Goal: Transaction & Acquisition: Purchase product/service

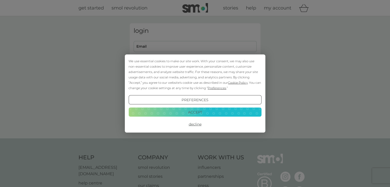
type input "[PERSON_NAME][EMAIL_ADDRESS][DOMAIN_NAME]"
click at [186, 100] on button "Preferences" at bounding box center [194, 99] width 133 height 9
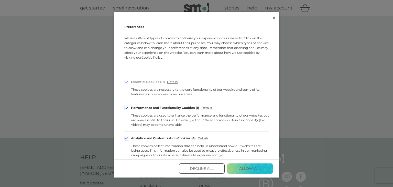
click at [128, 109] on div "Cookie Consent Preferences" at bounding box center [126, 108] width 5 height 5
click at [0, 0] on input "Performance and Functionality Cookies 1" at bounding box center [0, 0] width 0 height 0
click at [127, 138] on div "Cookie Consent Preferences" at bounding box center [126, 138] width 5 height 5
click at [0, 0] on input "Analytics and Customization Cookies 4" at bounding box center [0, 0] width 0 height 0
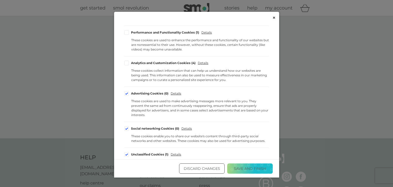
scroll to position [80, 0]
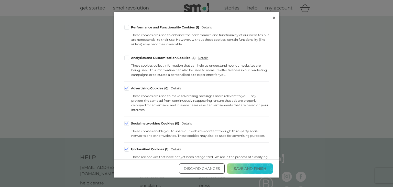
click at [130, 88] on label "Advertising Cookies 0" at bounding box center [146, 88] width 44 height 5
click at [0, 0] on input "Advertising Cookies 0" at bounding box center [0, 0] width 0 height 0
click at [124, 124] on div "Cookie Consent Preferences" at bounding box center [126, 123] width 5 height 5
click at [0, 0] on input "Social networking Cookies 0" at bounding box center [0, 0] width 0 height 0
click at [127, 150] on div "Cookie Consent Preferences" at bounding box center [126, 149] width 5 height 5
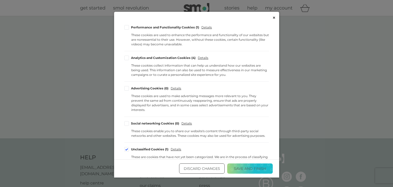
click at [0, 0] on input "Unclassified Cookies 1" at bounding box center [0, 0] width 0 height 0
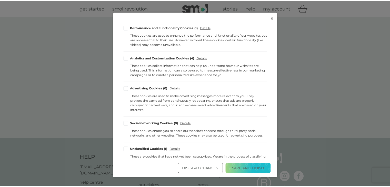
scroll to position [89, 0]
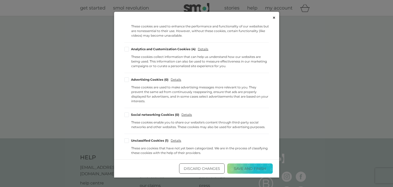
click at [253, 167] on button "Save and Finish" at bounding box center [250, 168] width 46 height 10
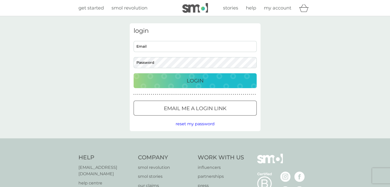
type input "[PERSON_NAME][EMAIL_ADDRESS][DOMAIN_NAME]"
click at [196, 80] on p "Login" at bounding box center [194, 81] width 17 height 8
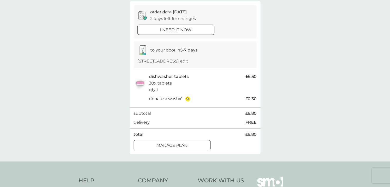
scroll to position [47, 0]
click at [166, 145] on div at bounding box center [172, 144] width 18 height 5
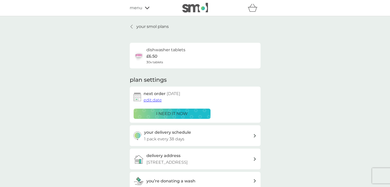
click at [154, 102] on span "edit date" at bounding box center [152, 100] width 18 height 5
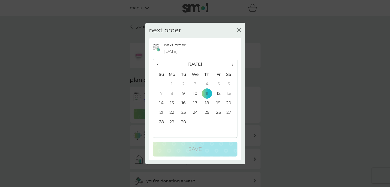
click at [206, 113] on td "25" at bounding box center [207, 112] width 12 height 9
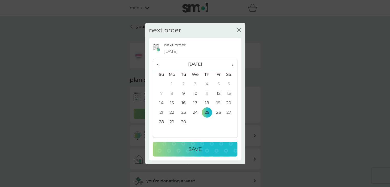
click at [196, 150] on p "Save" at bounding box center [194, 149] width 13 height 8
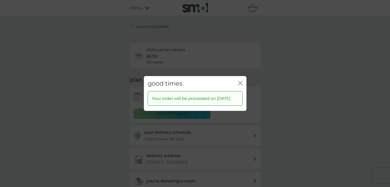
click at [241, 81] on icon "close" at bounding box center [240, 83] width 5 height 5
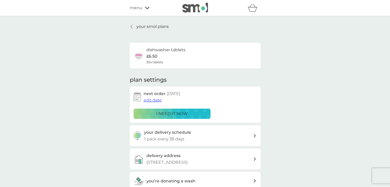
click at [146, 26] on p "your smol plans" at bounding box center [152, 26] width 32 height 7
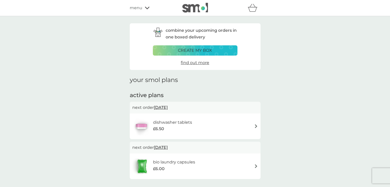
click at [167, 148] on span "[DATE]" at bounding box center [161, 147] width 14 height 10
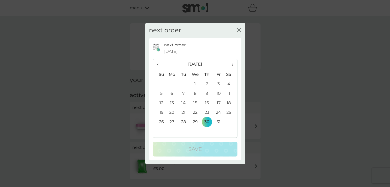
click at [172, 93] on td "6" at bounding box center [172, 93] width 12 height 9
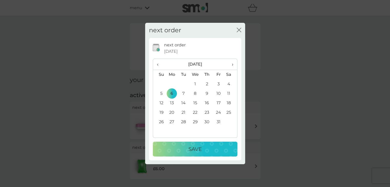
click at [196, 83] on td "1" at bounding box center [195, 83] width 12 height 9
click at [198, 149] on p "Save" at bounding box center [194, 149] width 13 height 8
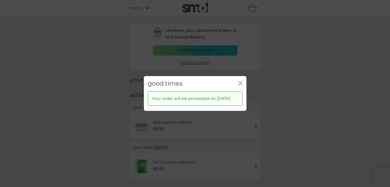
click at [239, 83] on icon "close" at bounding box center [240, 83] width 5 height 5
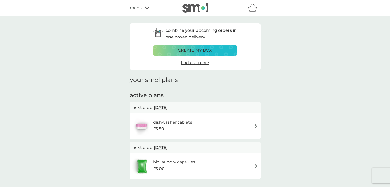
click at [163, 108] on span "[DATE]" at bounding box center [161, 107] width 14 height 10
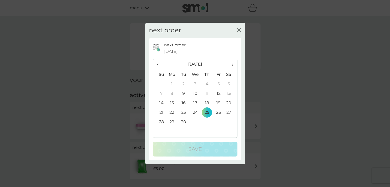
click at [232, 65] on span "›" at bounding box center [230, 64] width 5 height 11
click at [196, 84] on td "1" at bounding box center [195, 83] width 12 height 9
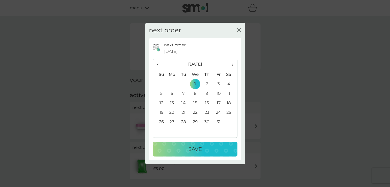
click at [195, 151] on p "Save" at bounding box center [194, 149] width 13 height 8
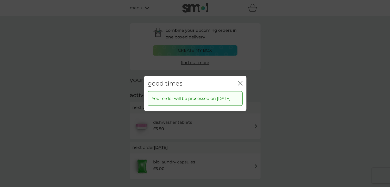
click at [241, 83] on icon "close" at bounding box center [240, 83] width 5 height 5
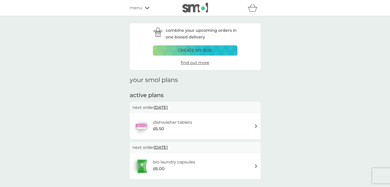
click at [189, 52] on p "create my box" at bounding box center [195, 50] width 34 height 7
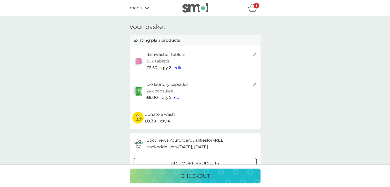
click at [177, 67] on span "edit" at bounding box center [177, 67] width 8 height 5
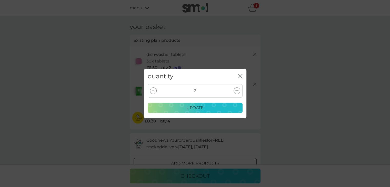
click at [236, 88] on div at bounding box center [236, 90] width 7 height 7
click at [154, 90] on div at bounding box center [153, 90] width 7 height 7
click at [192, 107] on p "update" at bounding box center [194, 107] width 17 height 7
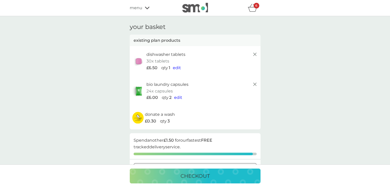
click at [255, 83] on icon at bounding box center [254, 84] width 6 height 6
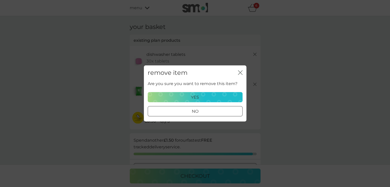
click at [197, 113] on div at bounding box center [195, 111] width 18 height 5
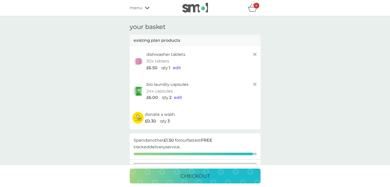
click at [180, 98] on span "edit" at bounding box center [178, 97] width 8 height 5
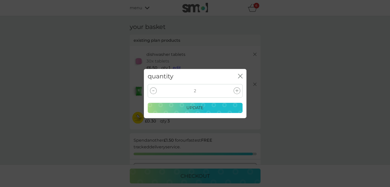
click at [153, 92] on div at bounding box center [153, 90] width 7 height 7
click at [195, 108] on p "update" at bounding box center [194, 107] width 17 height 7
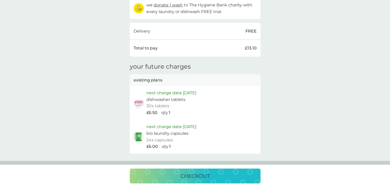
scroll to position [186, 0]
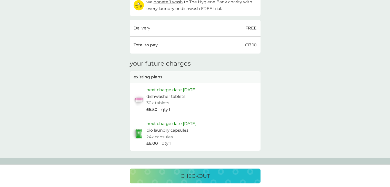
click at [191, 177] on p "checkout" at bounding box center [194, 176] width 29 height 8
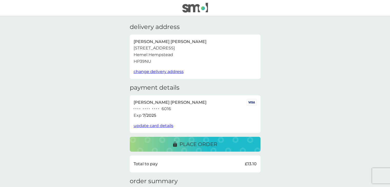
click at [156, 126] on span "update card details" at bounding box center [153, 125] width 40 height 5
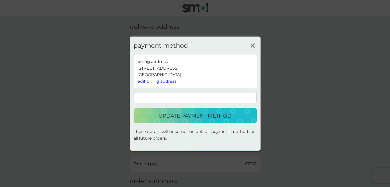
click at [196, 117] on p "update payment method" at bounding box center [194, 116] width 73 height 8
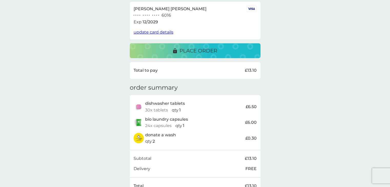
scroll to position [92, 0]
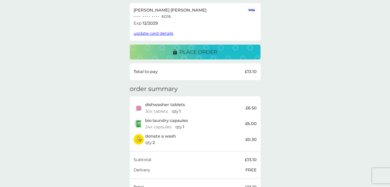
click at [202, 53] on p "place order" at bounding box center [198, 52] width 38 height 8
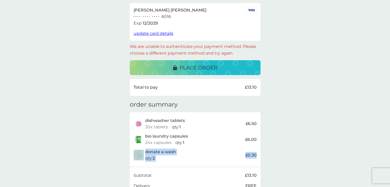
drag, startPoint x: 389, startPoint y: 134, endPoint x: 393, endPoint y: 148, distance: 14.6
click at [390, 148] on html "delivery address [PERSON_NAME] [STREET_ADDRESS] change delivery address payment…" at bounding box center [195, 80] width 390 height 345
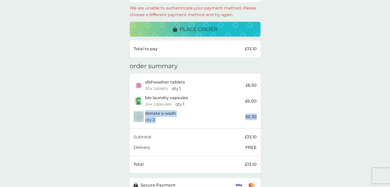
scroll to position [158, 0]
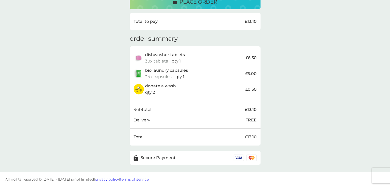
click at [328, 171] on div "delivery address [PERSON_NAME] [STREET_ADDRESS] change delivery address payment…" at bounding box center [195, 15] width 390 height 314
click at [217, 5] on div "place order" at bounding box center [195, 2] width 120 height 8
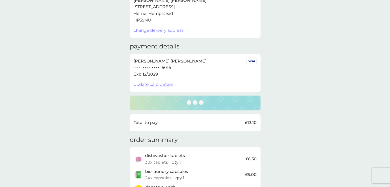
scroll to position [18, 0]
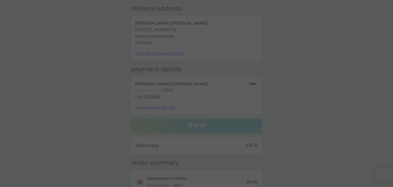
drag, startPoint x: 391, startPoint y: 85, endPoint x: 383, endPoint y: 1, distance: 84.4
click at [383, 1] on html "delivery address [PERSON_NAME] [STREET_ADDRESS] change delivery address payment…" at bounding box center [196, 146] width 393 height 329
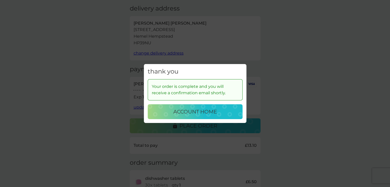
click at [208, 112] on p "account home" at bounding box center [195, 112] width 44 height 8
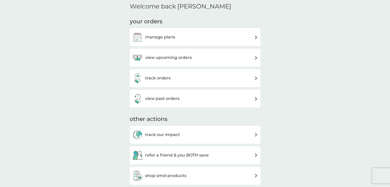
scroll to position [132, 0]
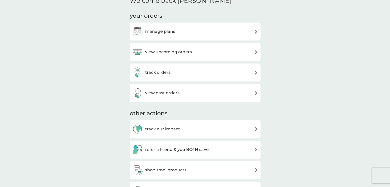
click at [254, 51] on img at bounding box center [256, 52] width 4 height 4
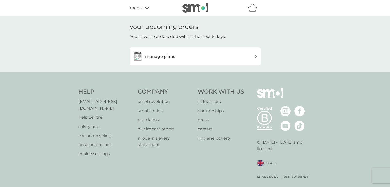
click at [254, 57] on img at bounding box center [256, 57] width 4 height 4
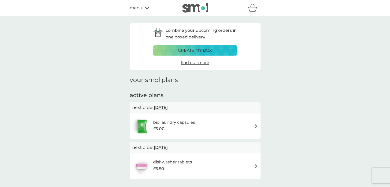
click at [30, 148] on div "combine your upcoming orders in one boxed delivery create my box find out more …" at bounding box center [195, 103] width 390 height 175
click at [162, 149] on span "8 Nov 2025" at bounding box center [161, 147] width 14 height 10
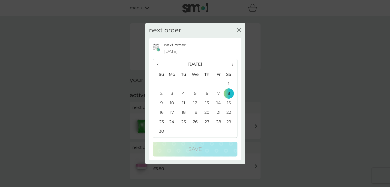
click at [158, 64] on span "‹" at bounding box center [159, 64] width 5 height 11
click at [194, 81] on td "1" at bounding box center [195, 83] width 12 height 9
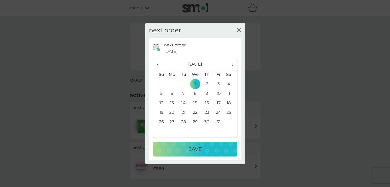
click at [206, 147] on div "Save" at bounding box center [195, 149] width 74 height 8
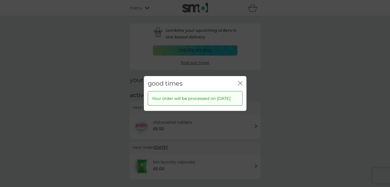
click at [238, 85] on icon "close" at bounding box center [239, 83] width 2 height 4
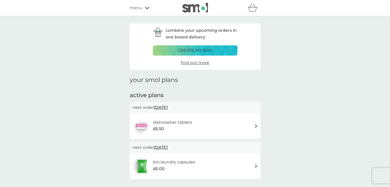
click at [164, 148] on span "5 Nov 2025" at bounding box center [161, 147] width 14 height 10
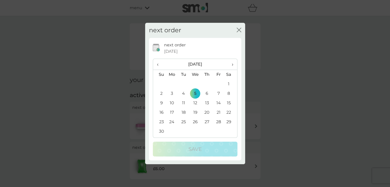
click at [157, 64] on span "‹" at bounding box center [159, 64] width 5 height 11
click at [195, 82] on td "1" at bounding box center [195, 83] width 12 height 9
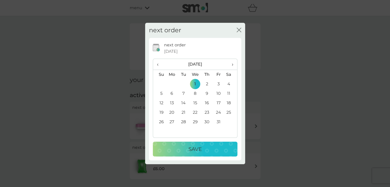
click at [196, 148] on p "Save" at bounding box center [194, 149] width 13 height 8
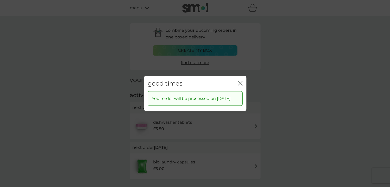
click at [238, 83] on icon "close" at bounding box center [240, 83] width 5 height 5
